Goal: Transaction & Acquisition: Purchase product/service

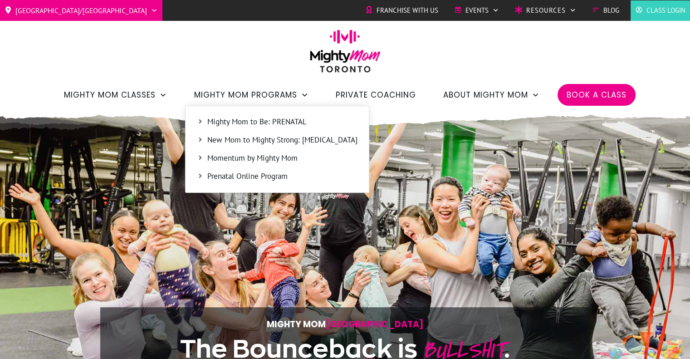
click at [250, 141] on span "New Mom to Mighty Strong: [MEDICAL_DATA]" at bounding box center [282, 140] width 150 height 12
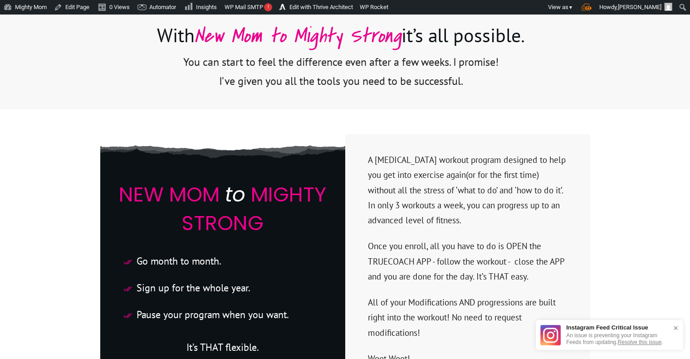
scroll to position [2230, 0]
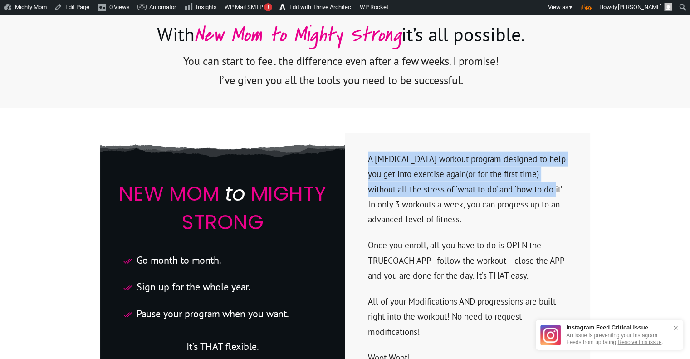
drag, startPoint x: 367, startPoint y: 141, endPoint x: 533, endPoint y: 174, distance: 169.3
click at [533, 174] on div "A postpartum workout program designed to help you get into exercise again(or fo…" at bounding box center [467, 259] width 245 height 252
copy p "A postpartum workout program designed to help you get into exercise again(or fo…"
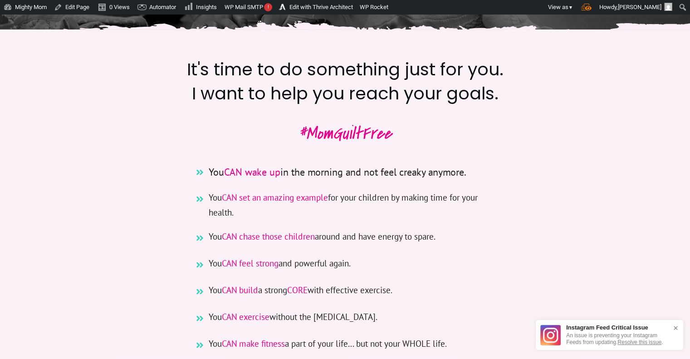
scroll to position [0, 0]
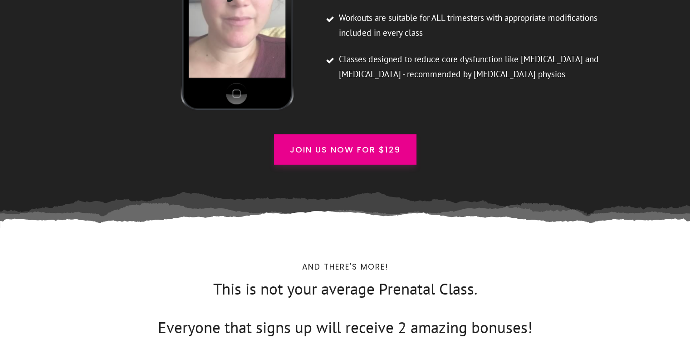
scroll to position [2832, 0]
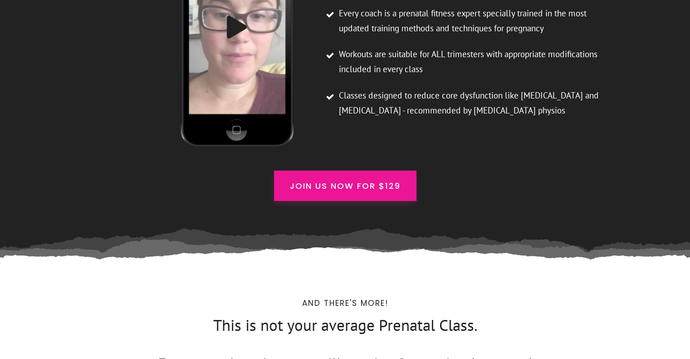
click at [383, 180] on span "Join us now for $129" at bounding box center [345, 186] width 111 height 12
